Goal: Complete application form: Complete application form

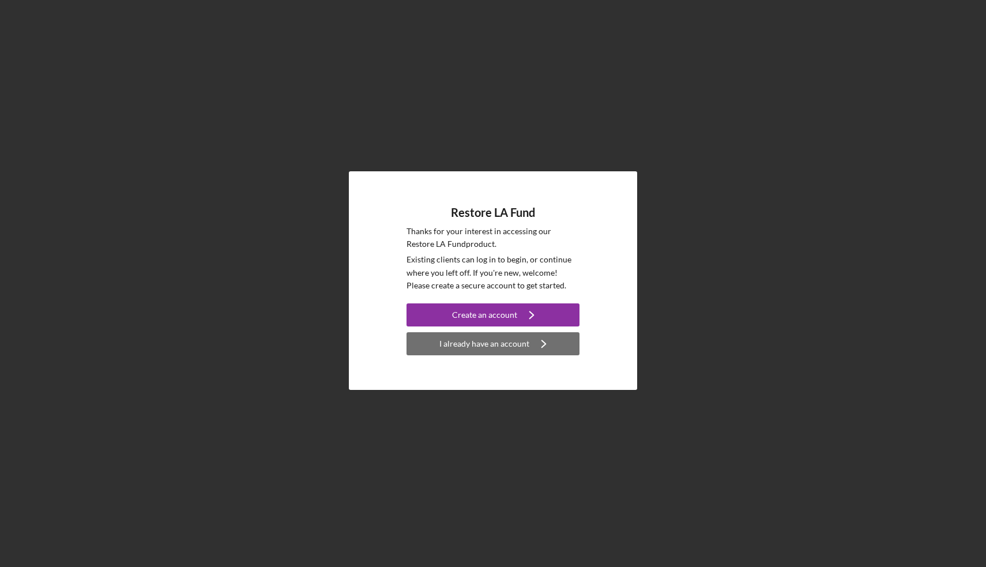
click at [478, 343] on div "I already have an account" at bounding box center [484, 343] width 90 height 23
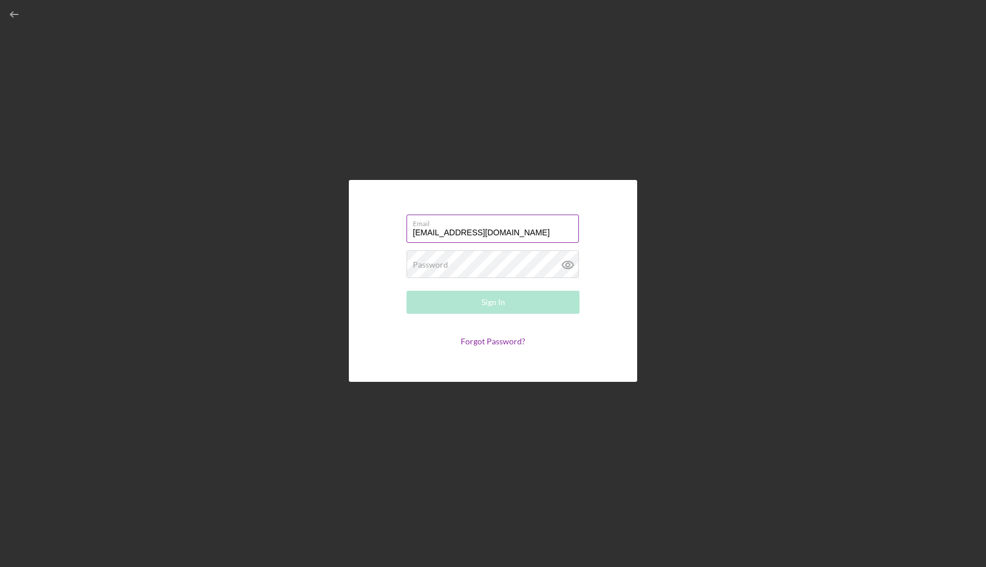
type input "[EMAIL_ADDRESS][DOMAIN_NAME]"
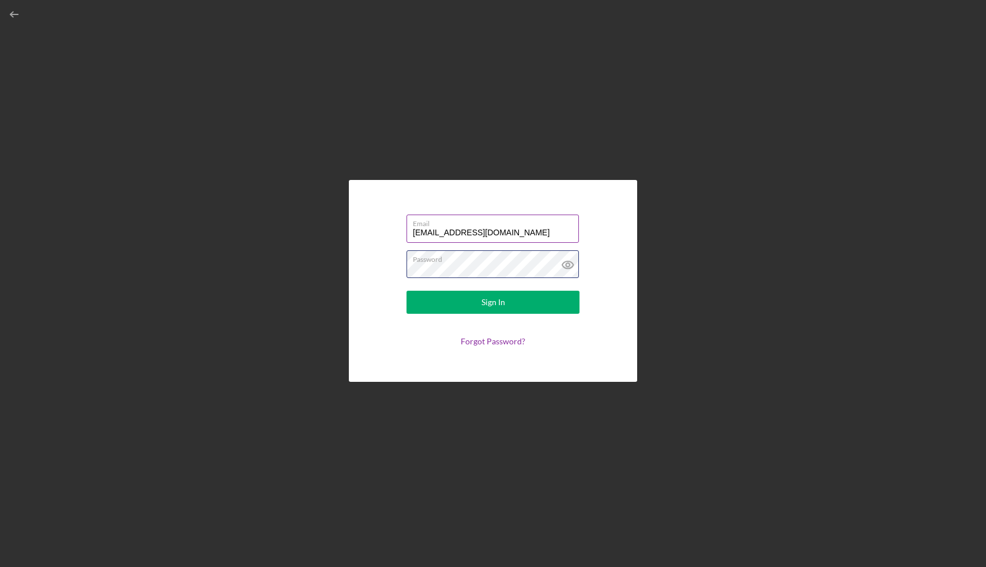
click at [493, 302] on button "Sign In" at bounding box center [493, 302] width 173 height 23
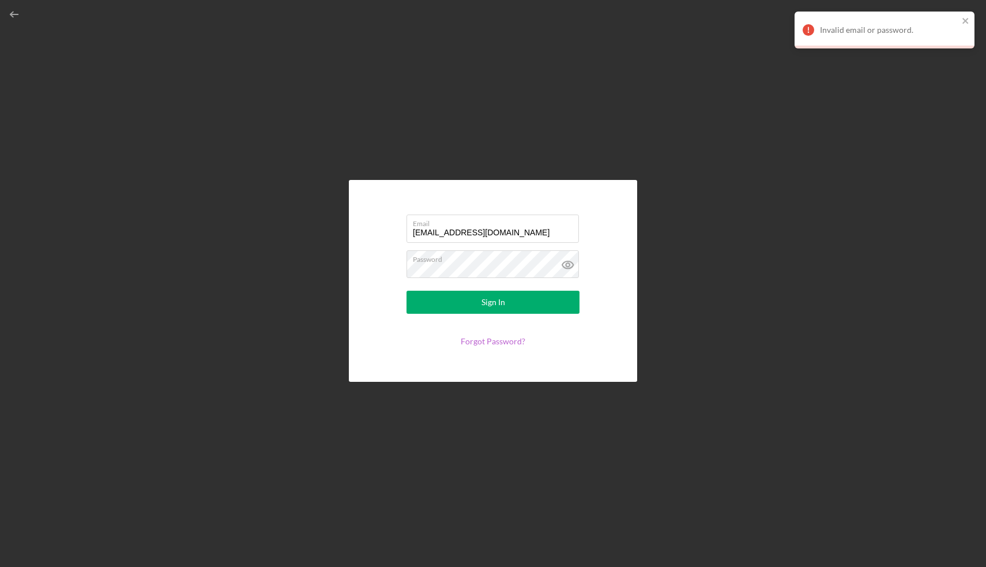
click at [482, 339] on link "Forgot Password?" at bounding box center [493, 341] width 65 height 10
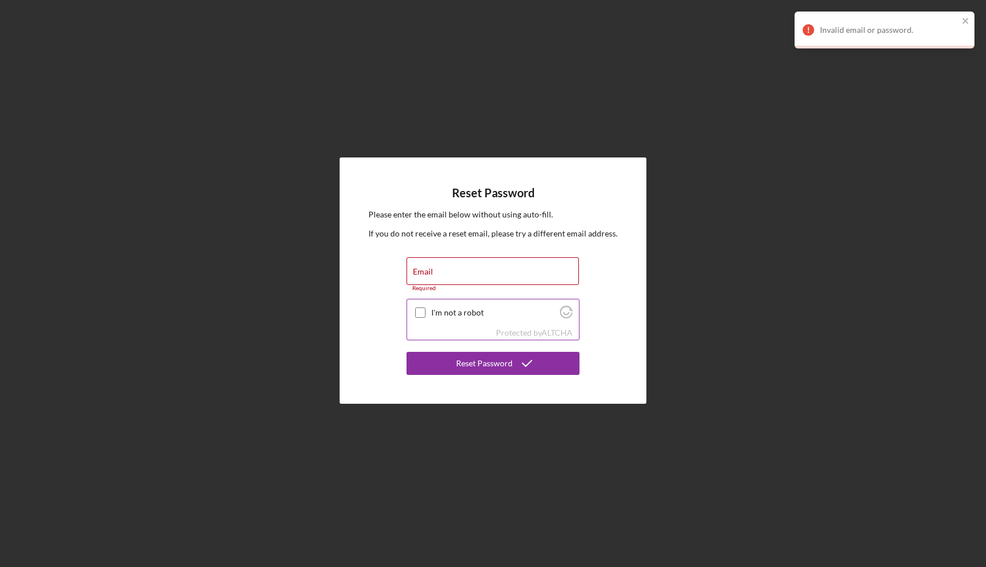
click at [418, 305] on div "I'm not a robot" at bounding box center [493, 312] width 172 height 27
click at [427, 273] on label "Email" at bounding box center [423, 271] width 20 height 9
click at [427, 273] on input "Email" at bounding box center [493, 271] width 172 height 28
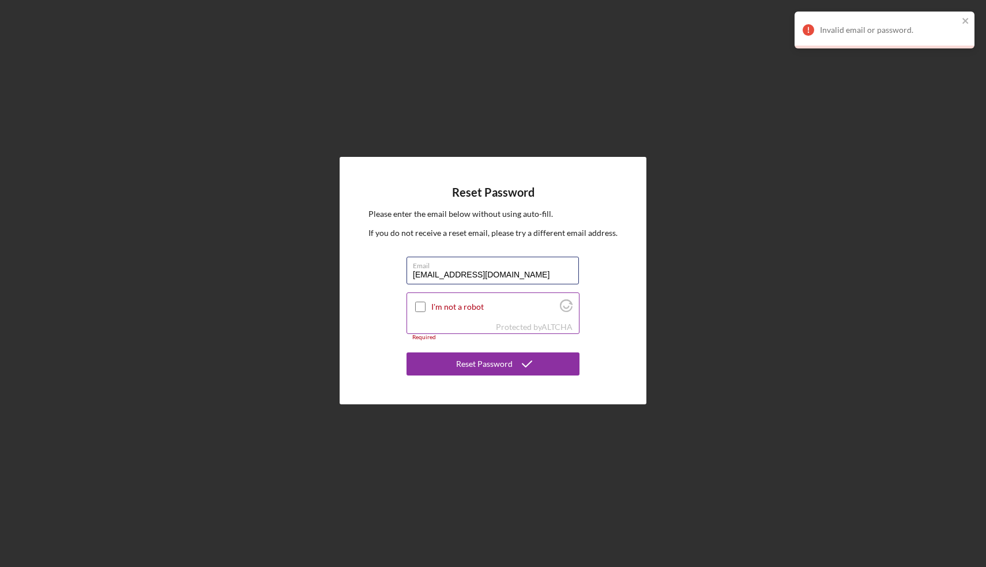
type input "[EMAIL_ADDRESS][DOMAIN_NAME]"
click at [422, 308] on input "I'm not a robot" at bounding box center [420, 307] width 10 height 10
checkbox input "true"
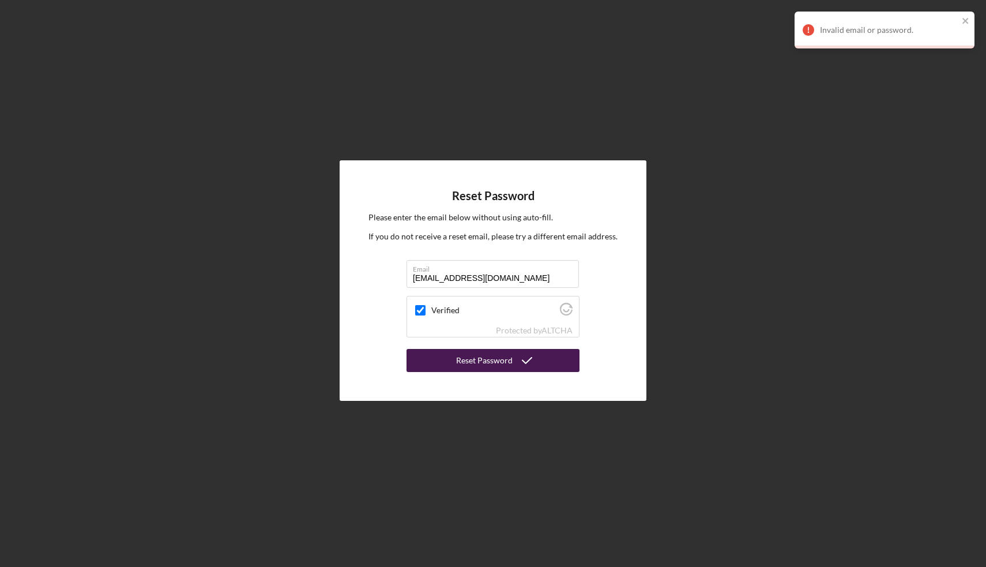
click at [457, 351] on button "Reset Password" at bounding box center [493, 360] width 173 height 23
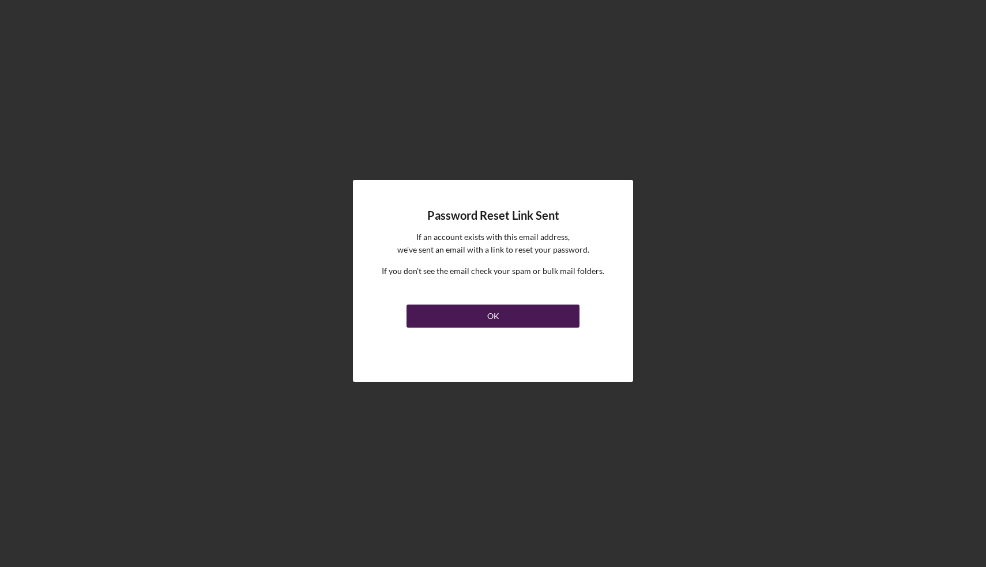
click at [480, 314] on button "OK" at bounding box center [493, 316] width 173 height 23
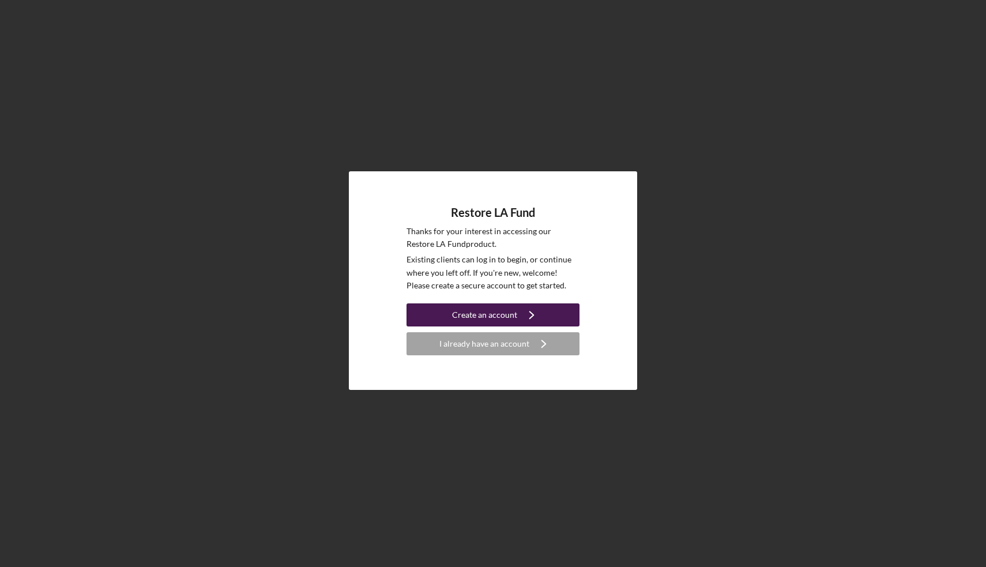
click at [479, 309] on div "Create an account" at bounding box center [484, 314] width 65 height 23
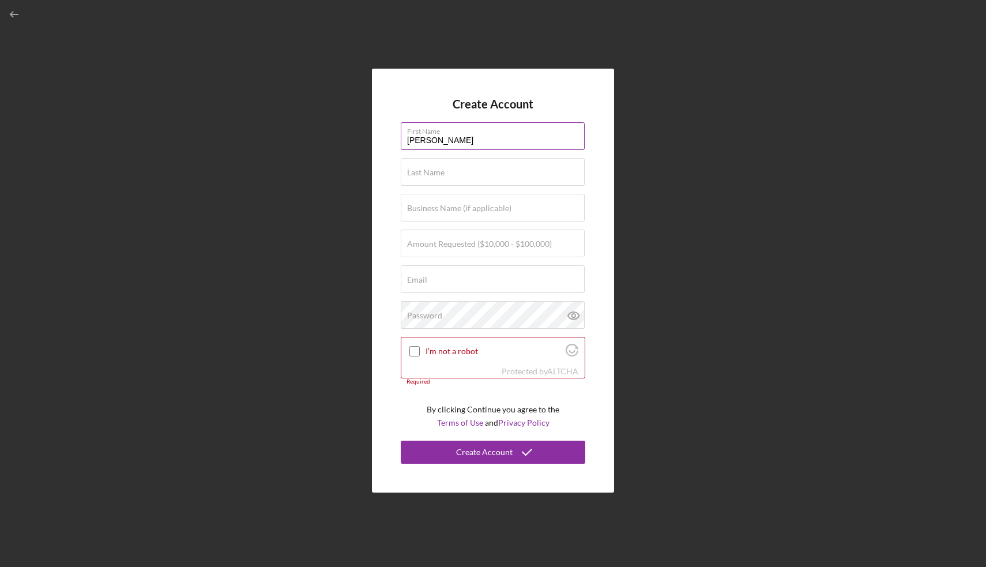
type input "[PERSON_NAME]"
type input "Montier"
type input "Montier Martial Arts LLC"
type input "$100,000"
type input "[EMAIL_ADDRESS][DOMAIN_NAME]"
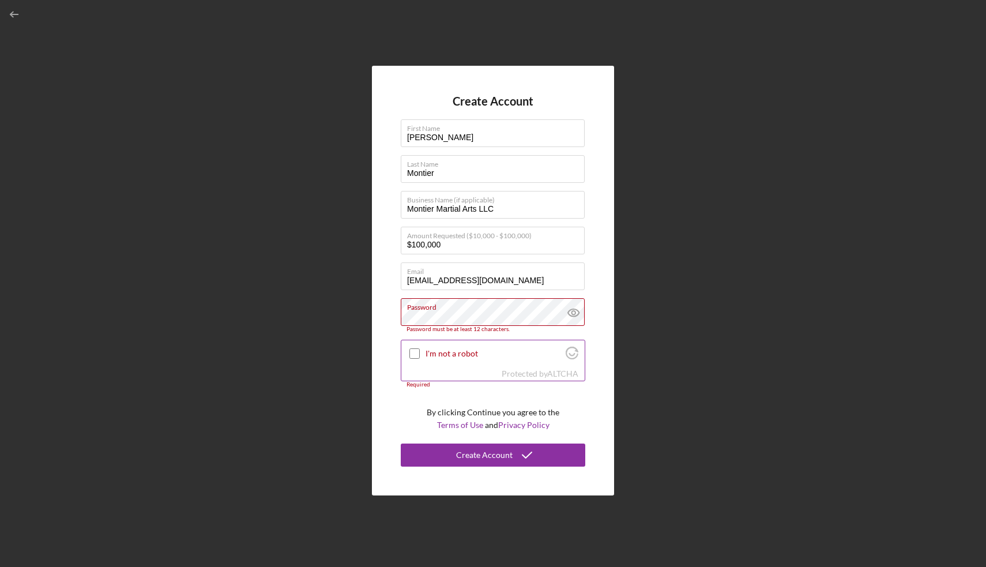
click at [414, 354] on input "I'm not a robot" at bounding box center [414, 353] width 10 height 10
checkbox input "true"
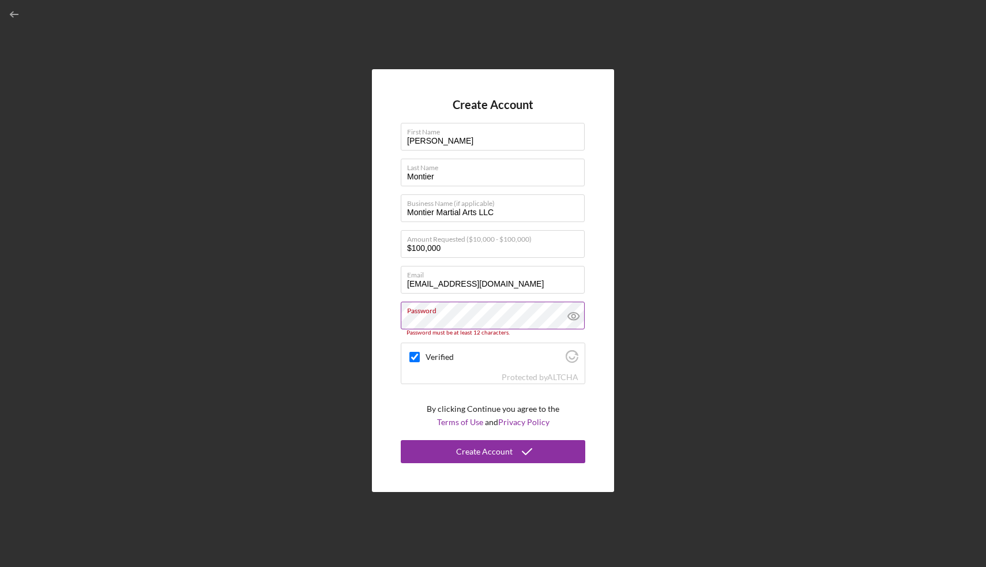
click at [575, 319] on icon at bounding box center [573, 316] width 29 height 29
click at [490, 449] on div "Create Account" at bounding box center [484, 451] width 57 height 23
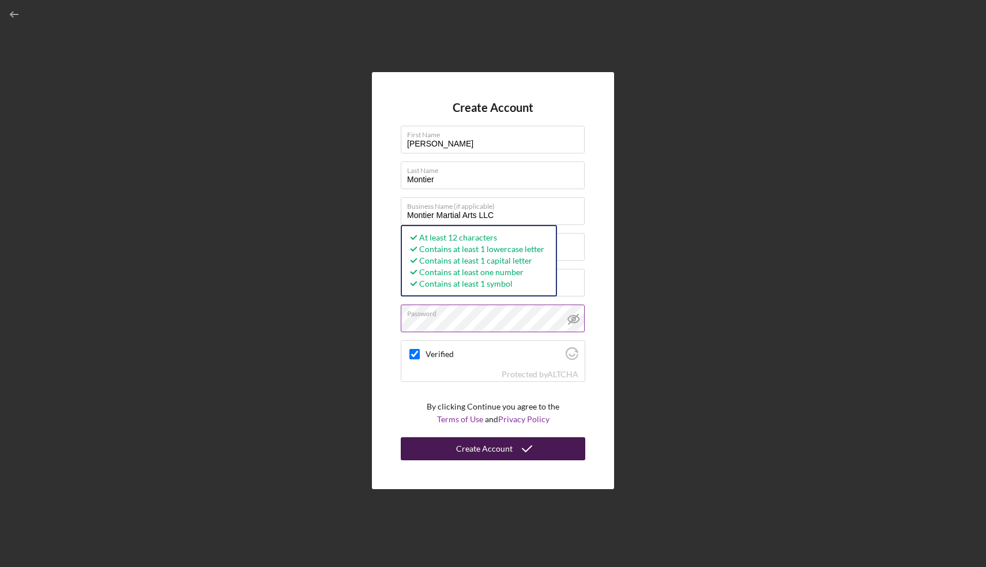
click at [491, 446] on div "Create Account" at bounding box center [484, 448] width 57 height 23
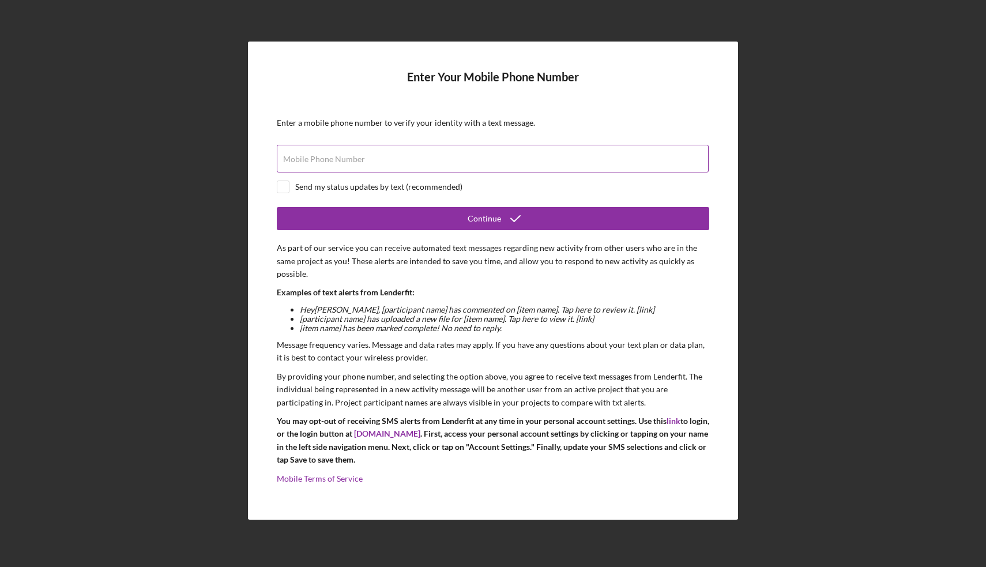
click at [360, 159] on label "Mobile Phone Number" at bounding box center [324, 159] width 82 height 9
click at [360, 159] on input "Mobile Phone Number" at bounding box center [493, 159] width 432 height 28
type input "[PHONE_NUMBER]"
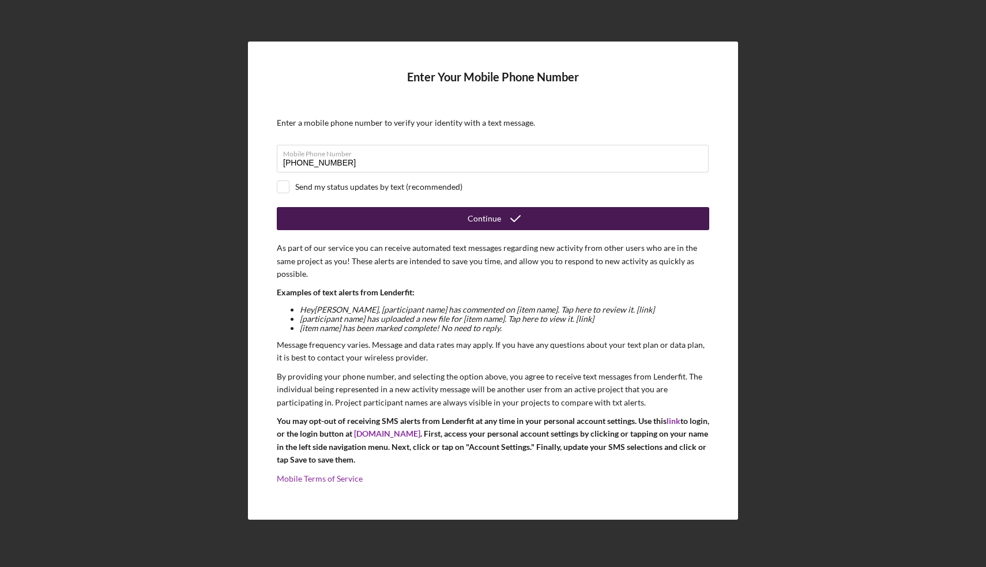
click at [345, 217] on button "Continue" at bounding box center [493, 218] width 433 height 23
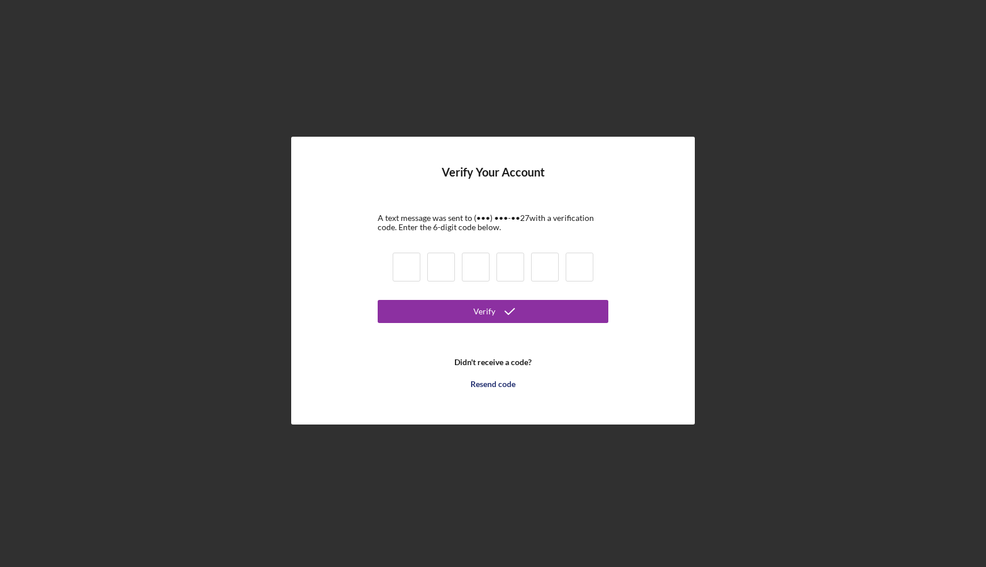
click at [408, 269] on input at bounding box center [407, 267] width 28 height 29
type input "8"
type input "1"
type input "2"
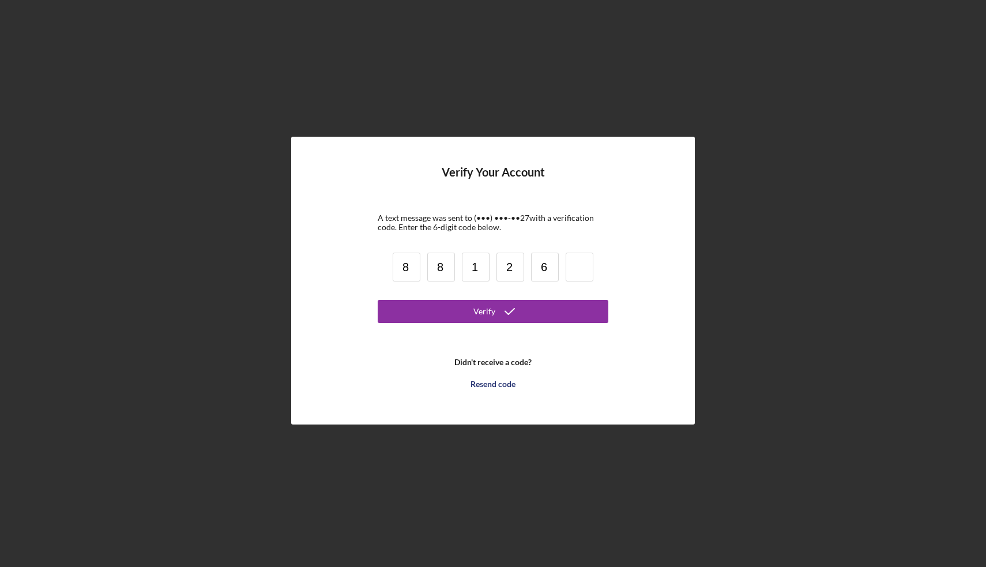
type input "6"
type input "9"
click at [471, 315] on button "Verify" at bounding box center [493, 311] width 231 height 23
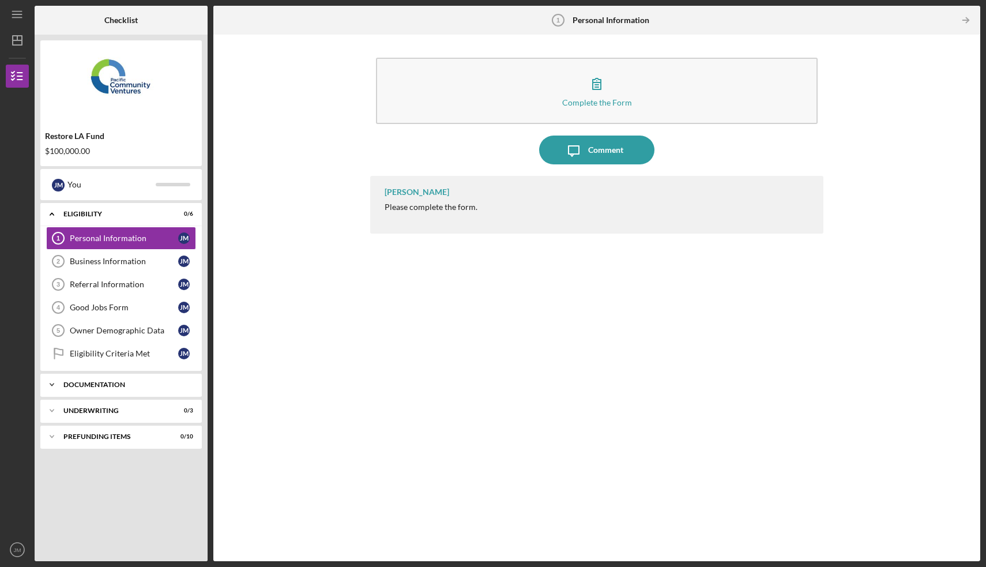
click at [117, 390] on div "Icon/Expander Documentation 0 / 10" at bounding box center [120, 384] width 161 height 23
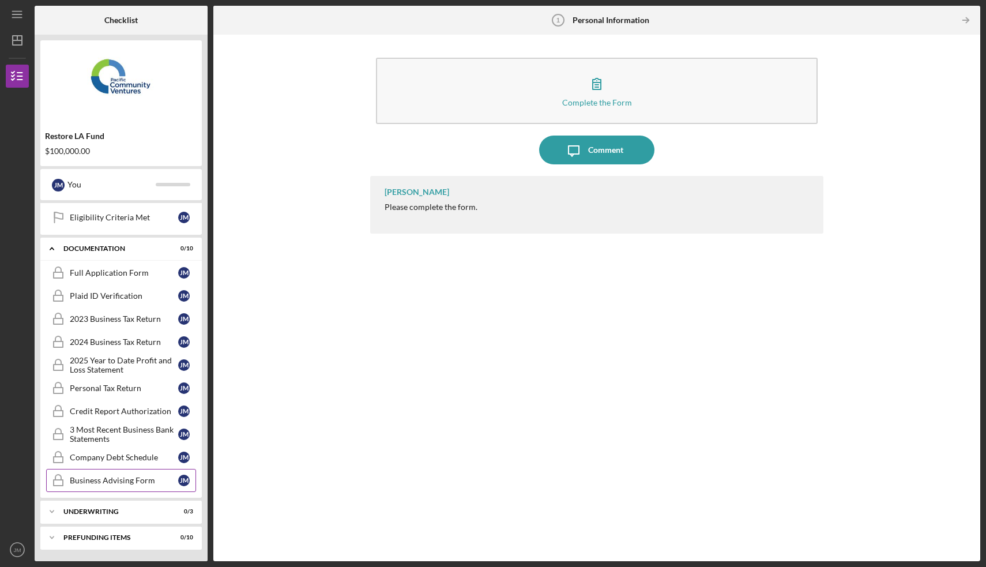
scroll to position [136, 0]
click at [104, 512] on div "Underwriting" at bounding box center [125, 511] width 124 height 7
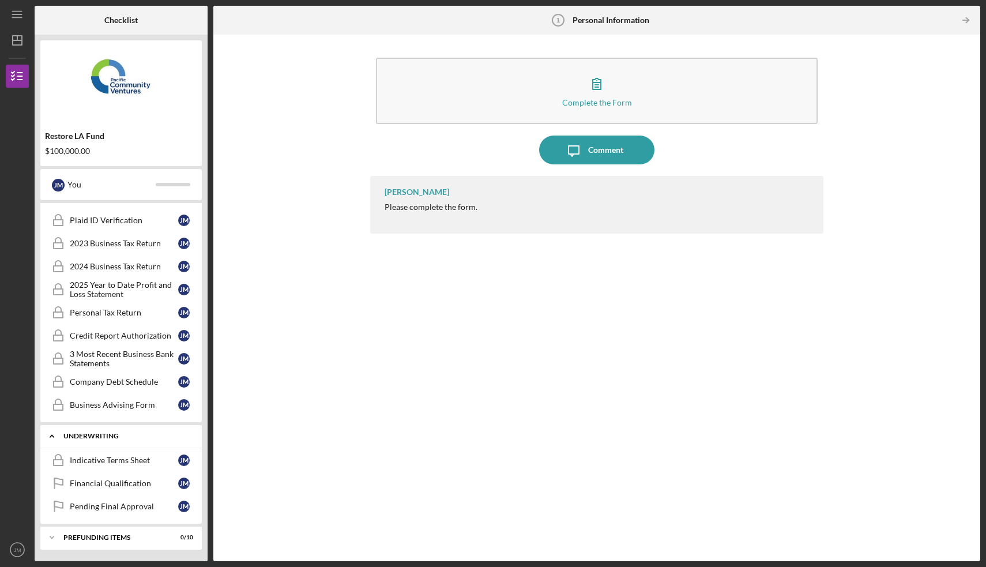
scroll to position [212, 0]
click at [99, 536] on div "Prefunding Items" at bounding box center [125, 537] width 124 height 7
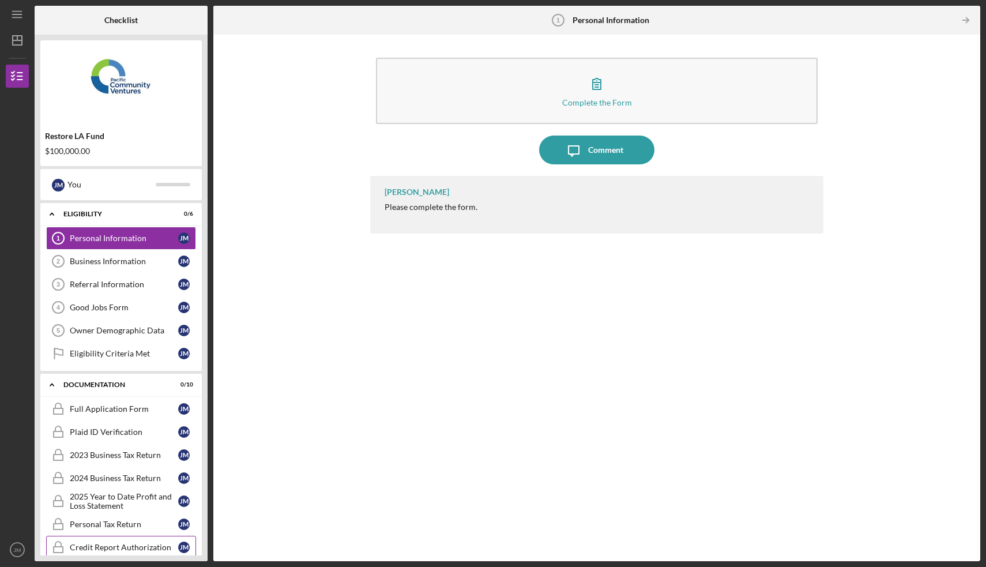
scroll to position [0, 0]
click at [124, 355] on div "Eligibility Criteria Met" at bounding box center [124, 353] width 108 height 9
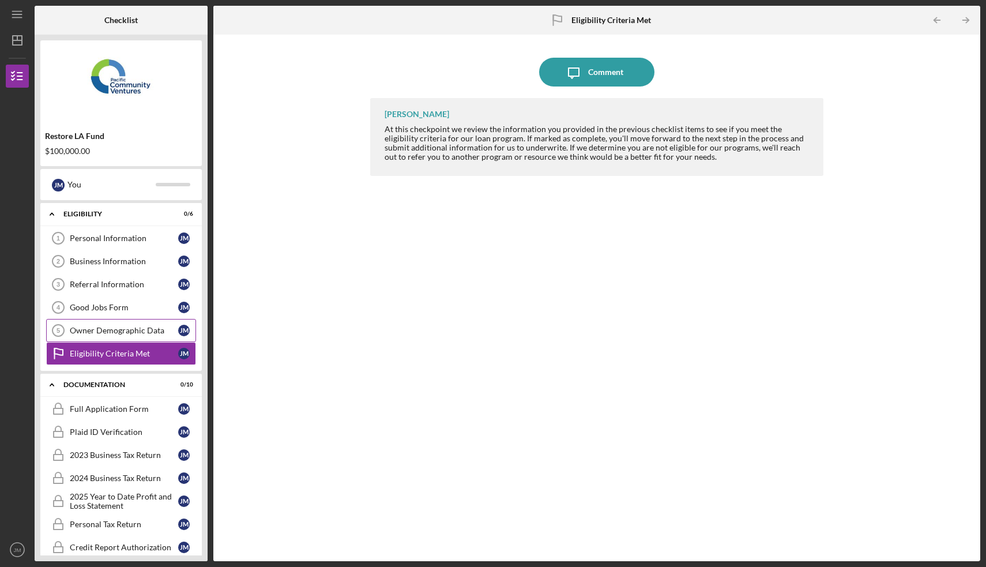
click at [122, 330] on div "Owner Demographic Data" at bounding box center [124, 330] width 108 height 9
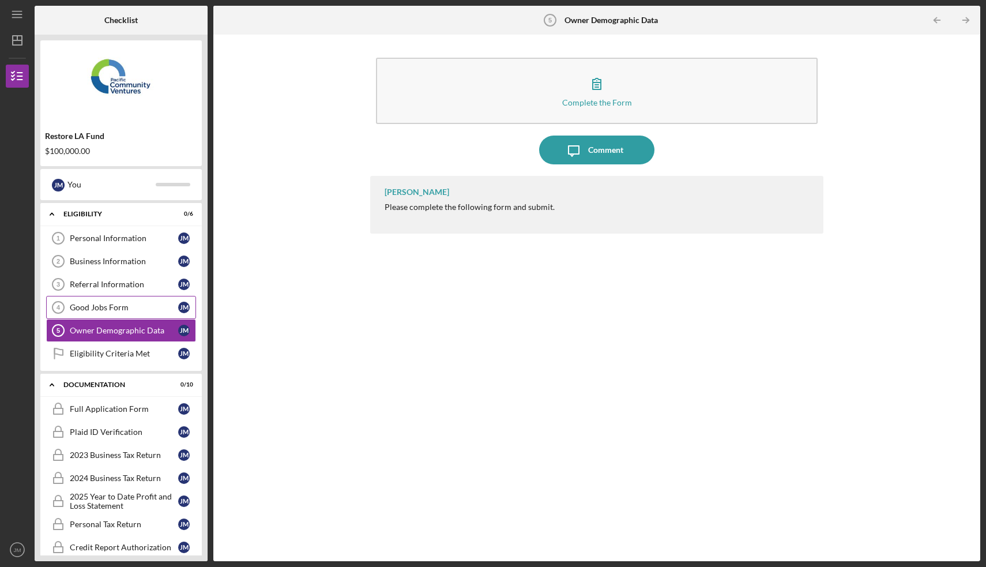
click at [119, 309] on div "Good Jobs Form" at bounding box center [124, 307] width 108 height 9
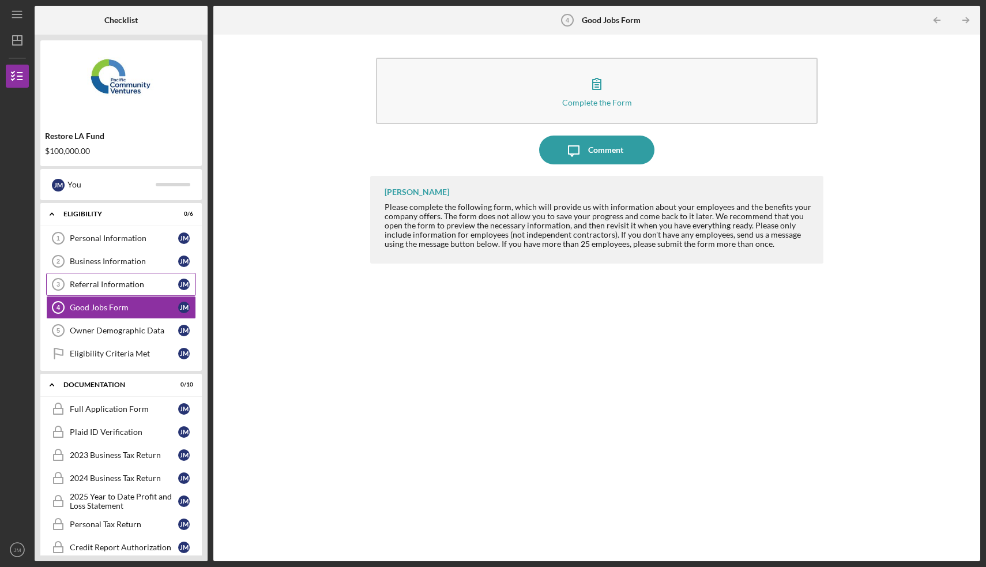
click at [118, 290] on link "Referral Information 3 Referral Information [PERSON_NAME]" at bounding box center [121, 284] width 150 height 23
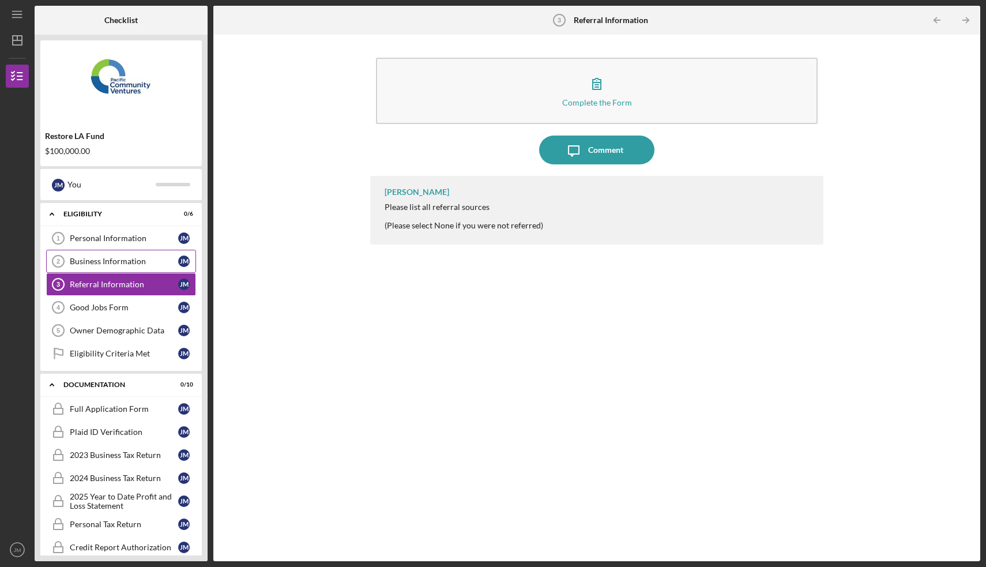
click at [118, 264] on div "Business Information" at bounding box center [124, 261] width 108 height 9
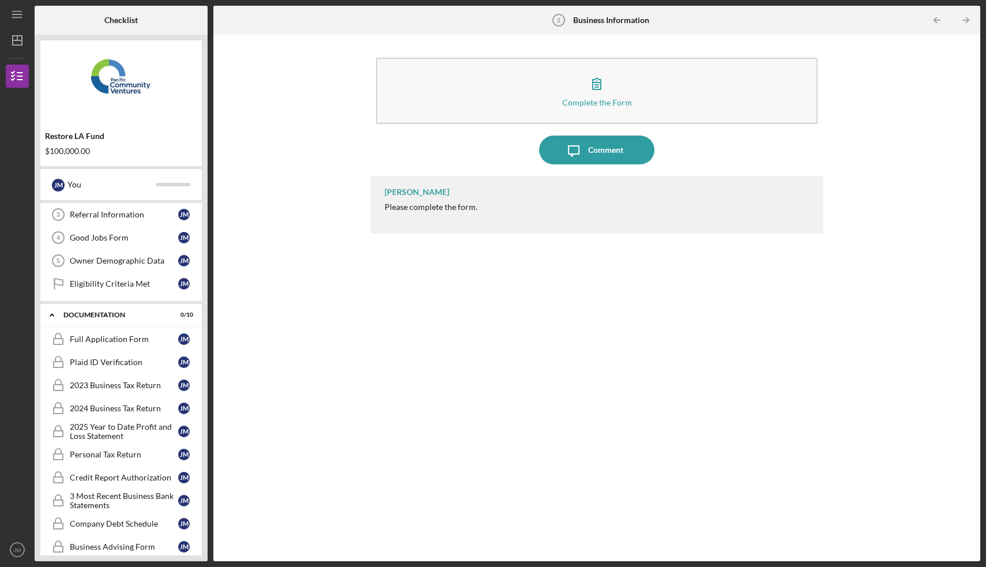
scroll to position [95, 0]
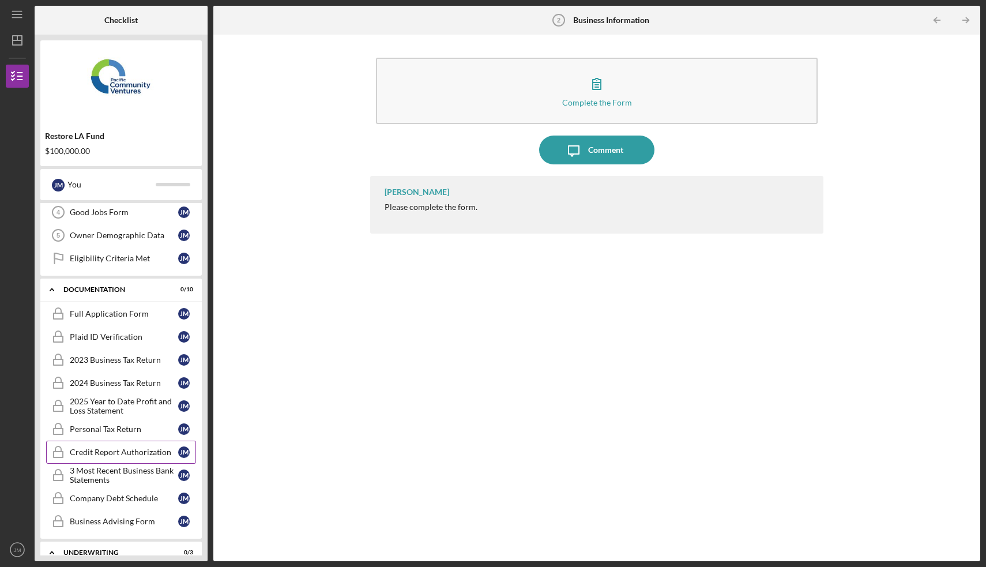
click at [99, 446] on link "Credit Report Authorization Credit Report Authorization [PERSON_NAME]" at bounding box center [121, 452] width 150 height 23
